Goal: Check status: Verify the current state of an ongoing process or item

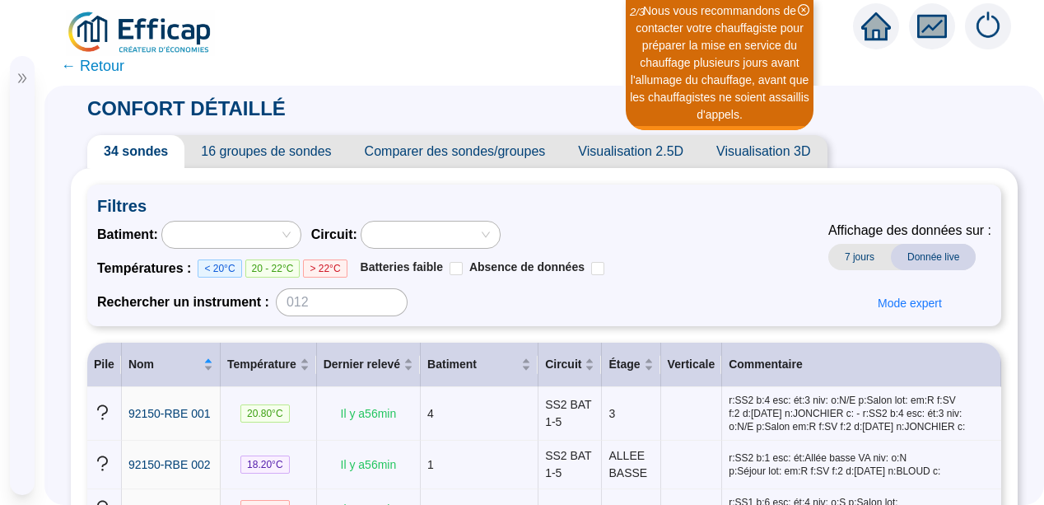
click at [77, 67] on span "← Retour" at bounding box center [92, 65] width 63 height 23
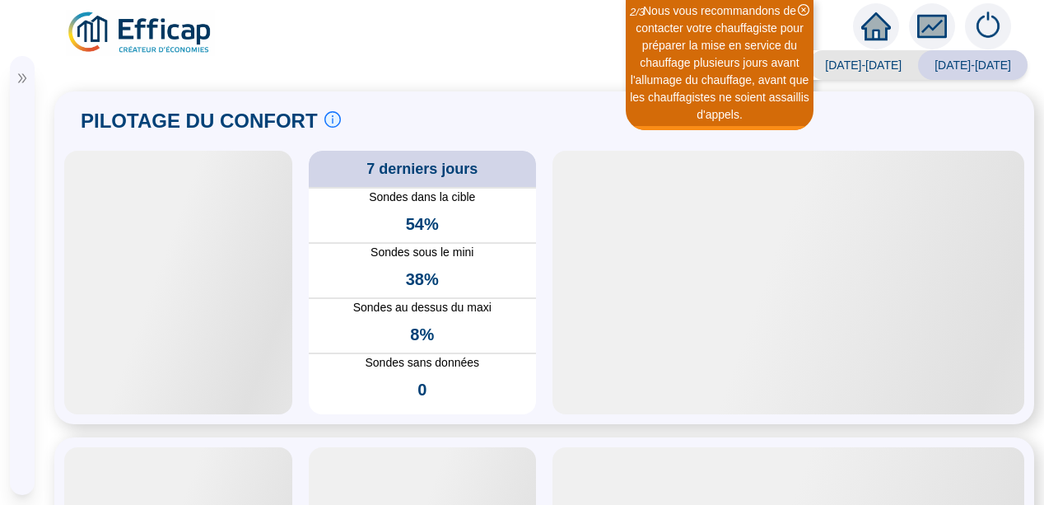
click at [298, 299] on div "7 derniers jours Sondes dans la cible 54% Sondes sous le mini 38% Sondes au des…" at bounding box center [544, 283] width 960 height 264
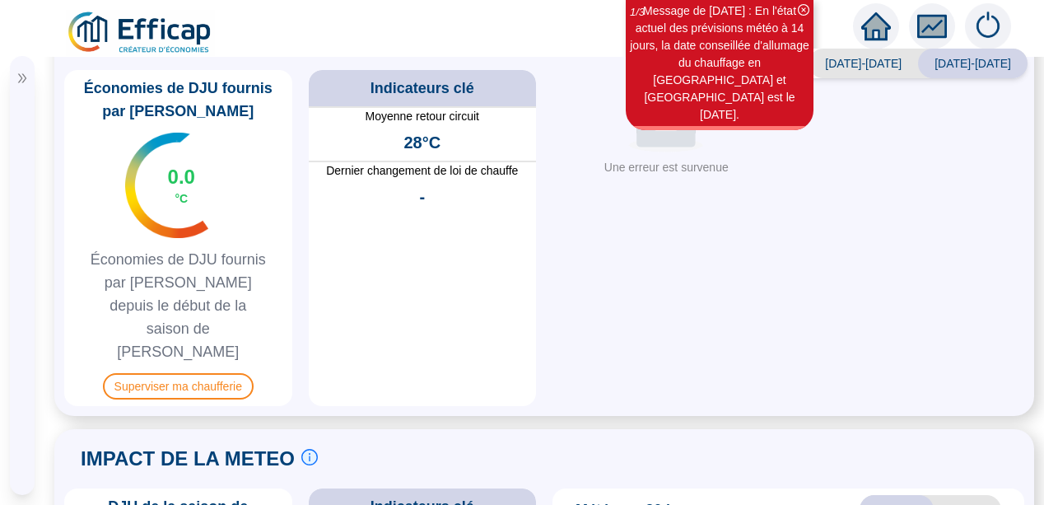
scroll to position [857, 0]
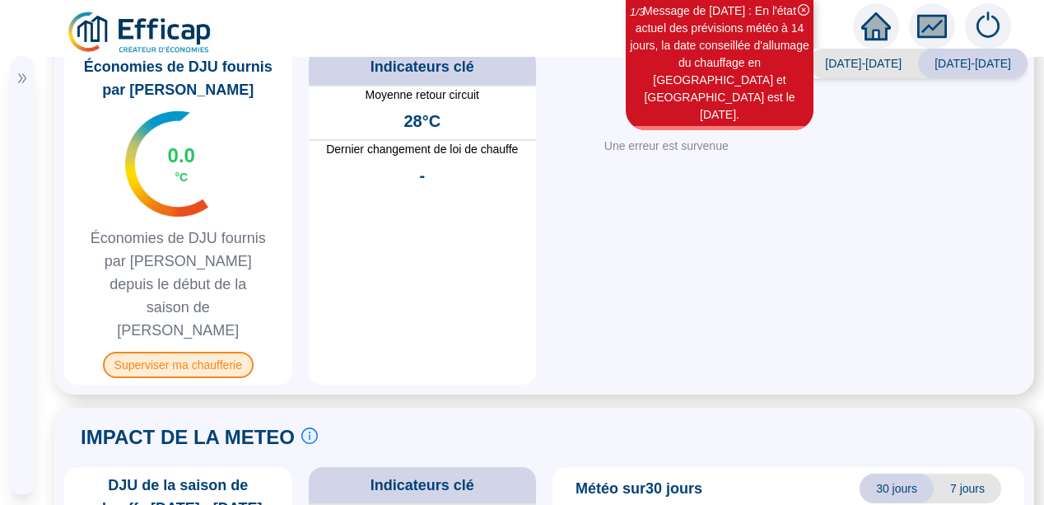
click at [175, 352] on span "Superviser ma chaufferie" at bounding box center [178, 365] width 151 height 26
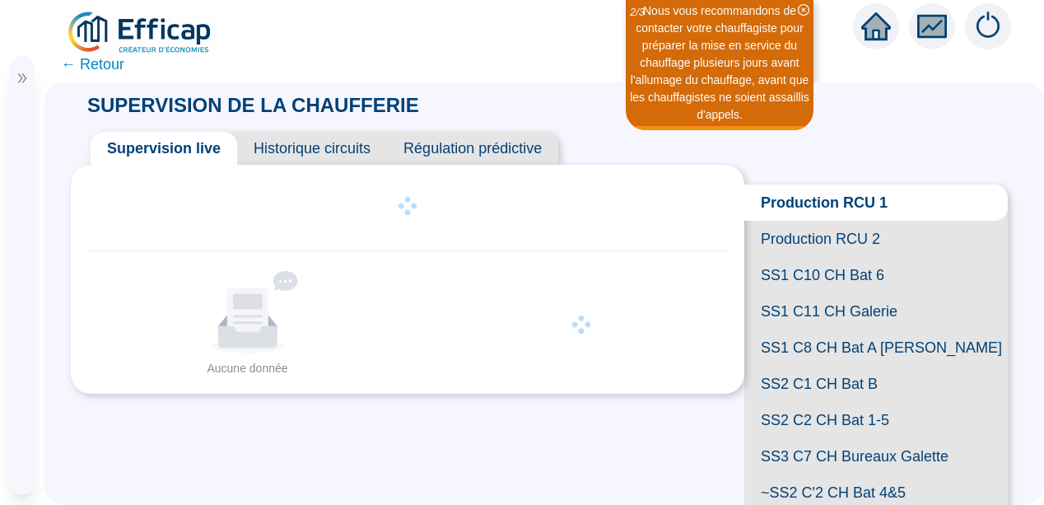
click at [820, 402] on span "SS2 C1 CH Bat B" at bounding box center [877, 384] width 264 height 36
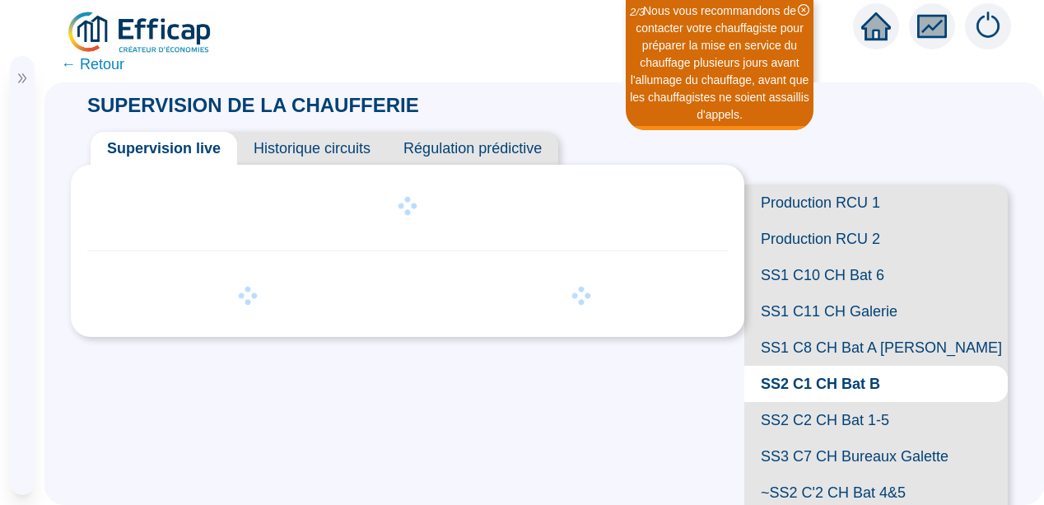
click at [835, 293] on span "SS1 C10 CH Bat 6" at bounding box center [877, 275] width 264 height 36
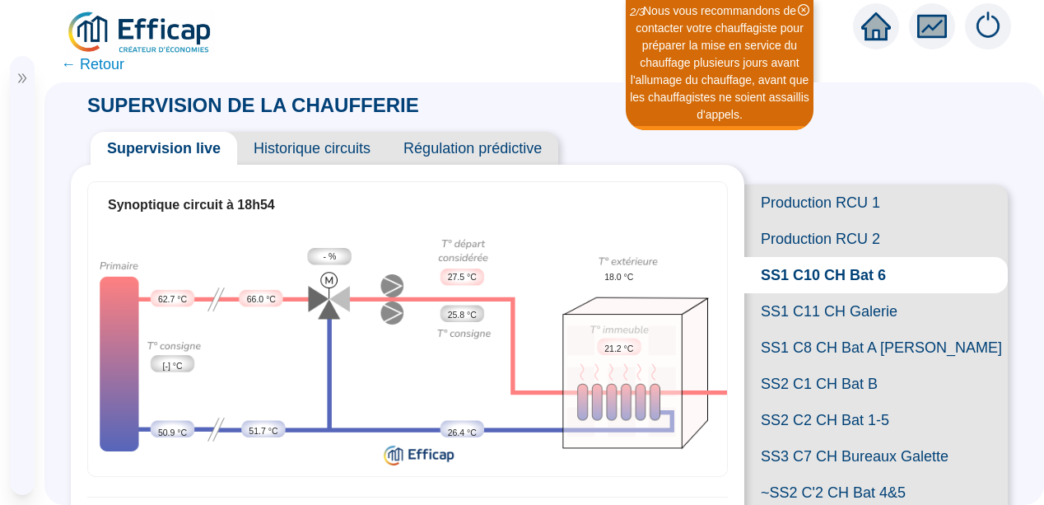
click at [307, 150] on span "Historique circuits" at bounding box center [312, 148] width 150 height 33
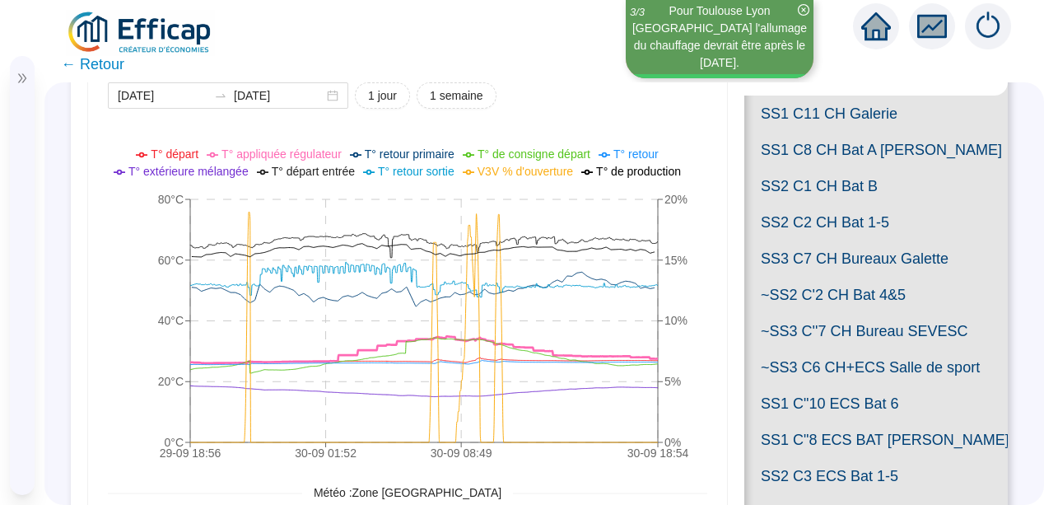
scroll to position [231, 0]
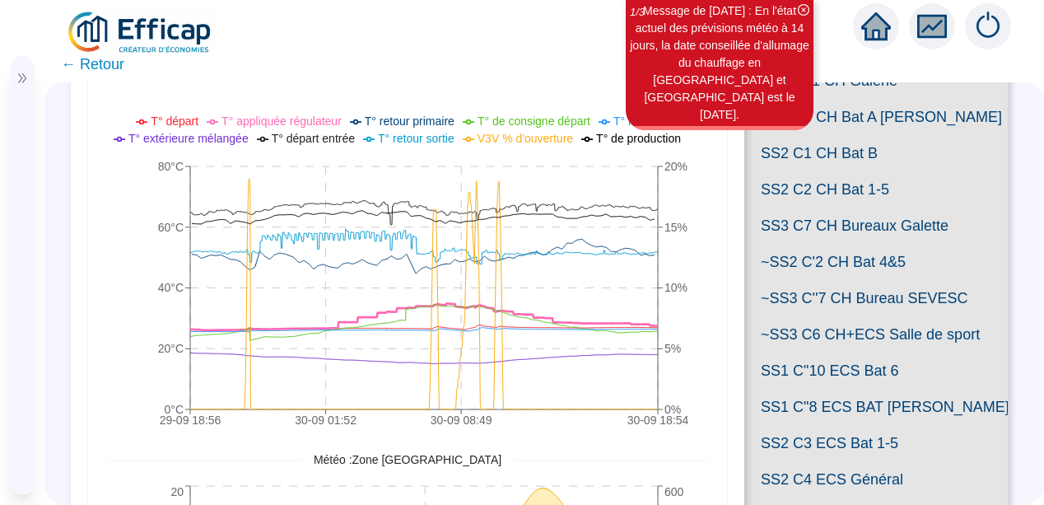
click at [712, 395] on div "2025-09-29 2025-09-30 1 jour 1 semaine 29-09 18:56 30-09 01:52 30-09 08:49 30-0…" at bounding box center [407, 414] width 639 height 834
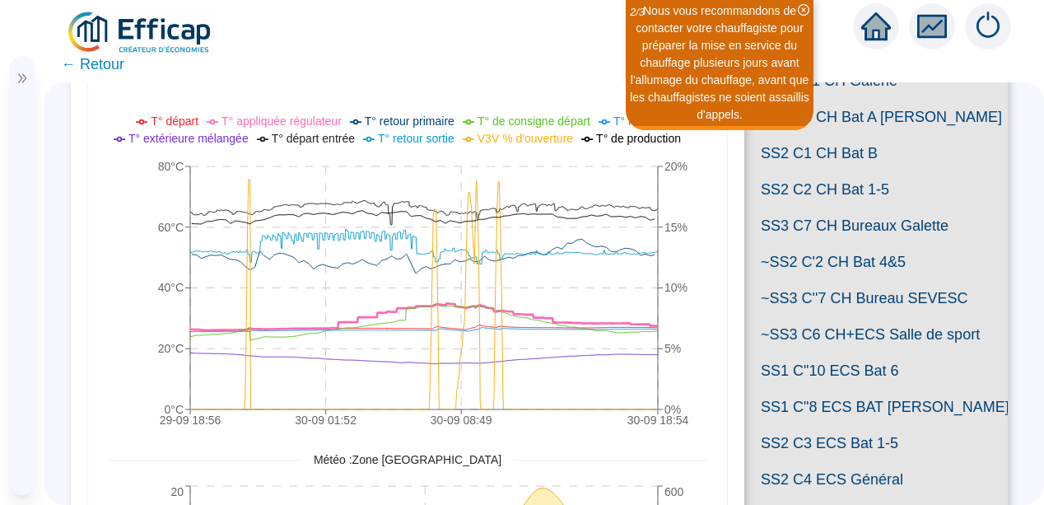
click at [868, 208] on span "SS2 C2 CH Bat 1-5" at bounding box center [877, 189] width 264 height 36
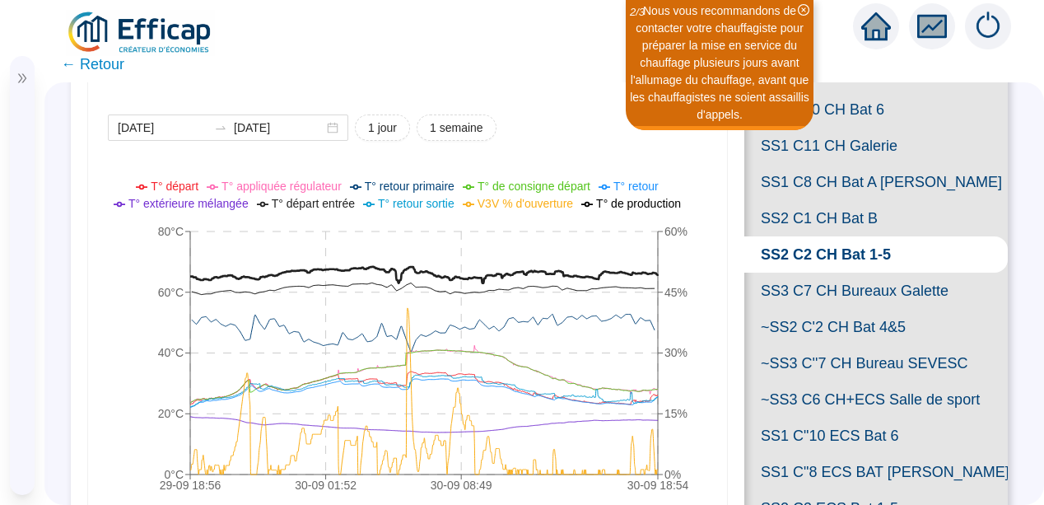
scroll to position [165, 0]
click at [446, 126] on span "1 semaine" at bounding box center [457, 128] width 54 height 17
type input "[DATE]"
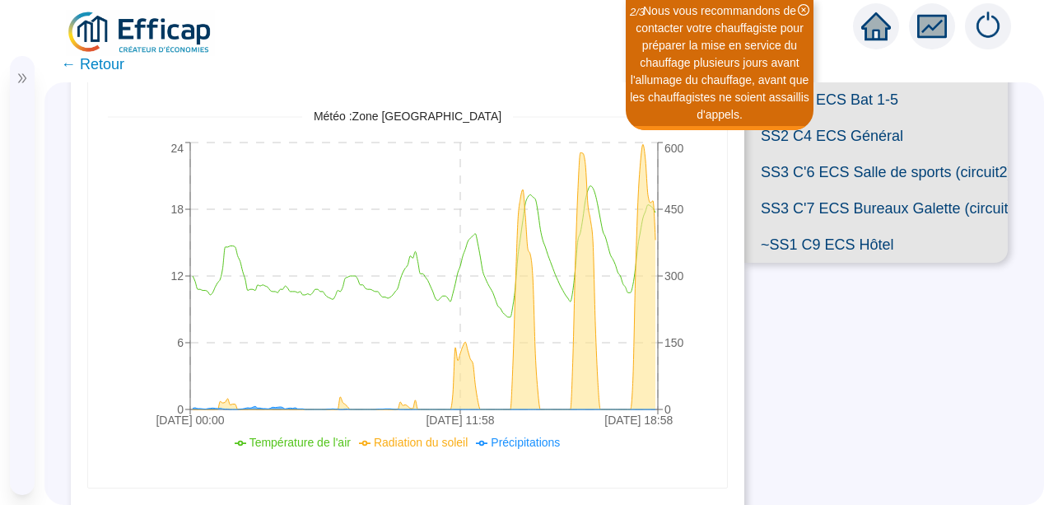
scroll to position [605, 0]
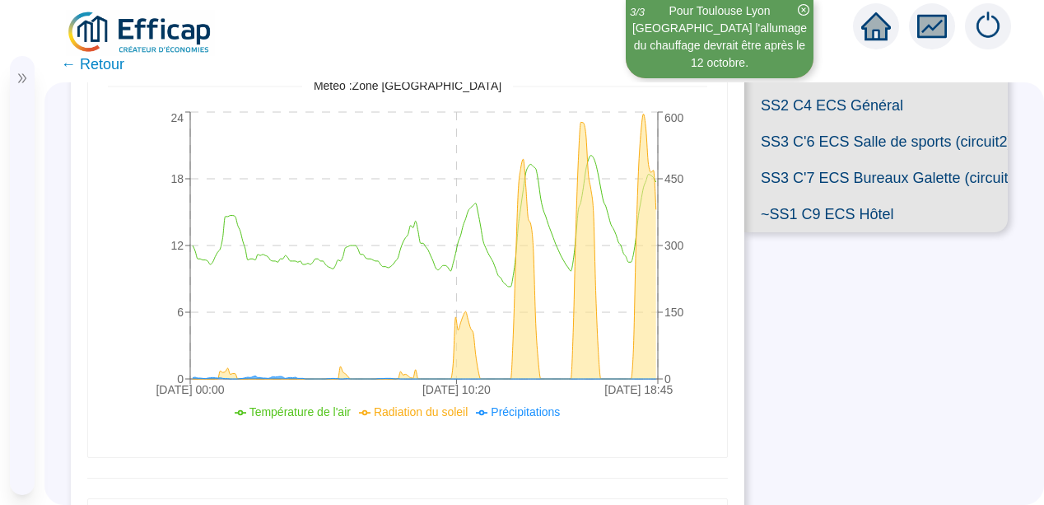
scroll to position [236, 0]
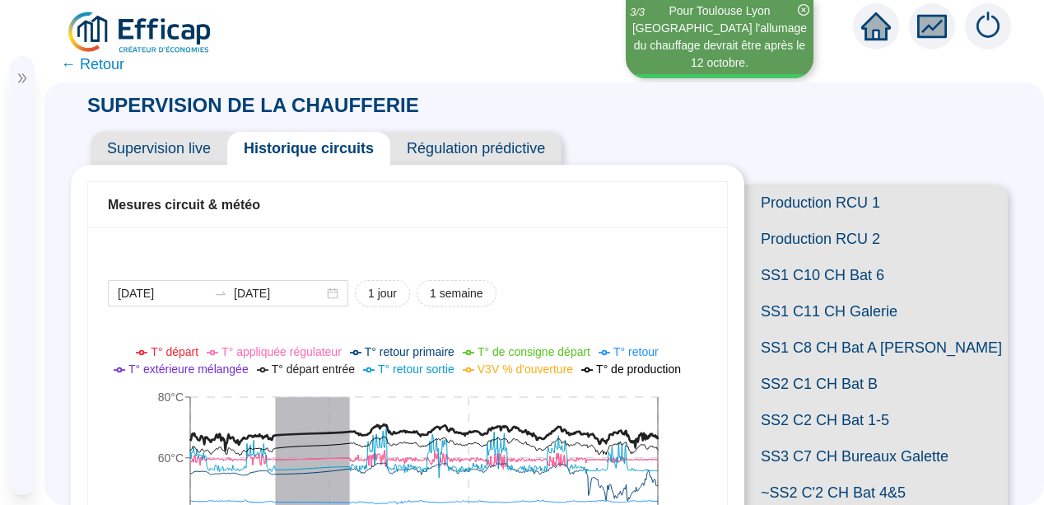
click at [801, 207] on span "Production RCU 1" at bounding box center [877, 203] width 264 height 36
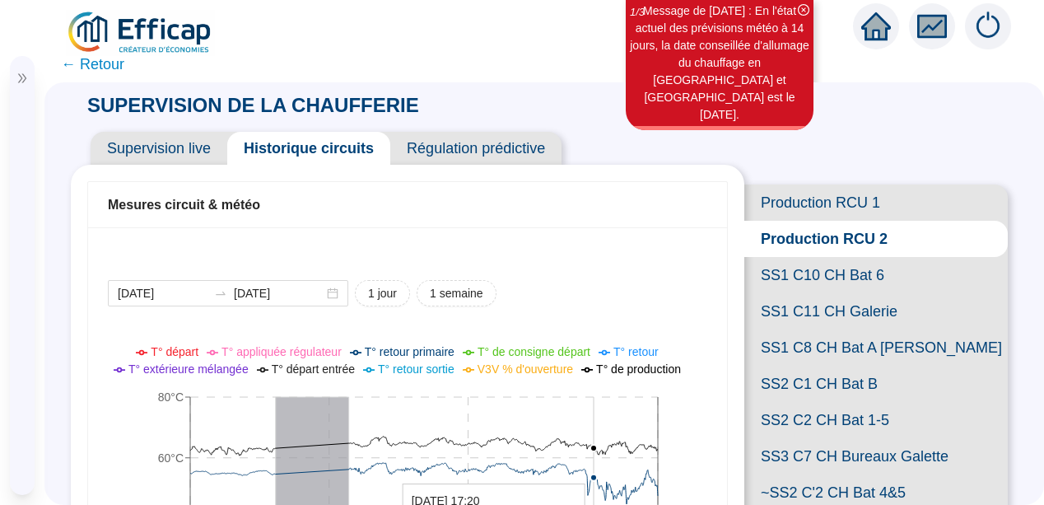
scroll to position [194, 0]
